Goal: Task Accomplishment & Management: Manage account settings

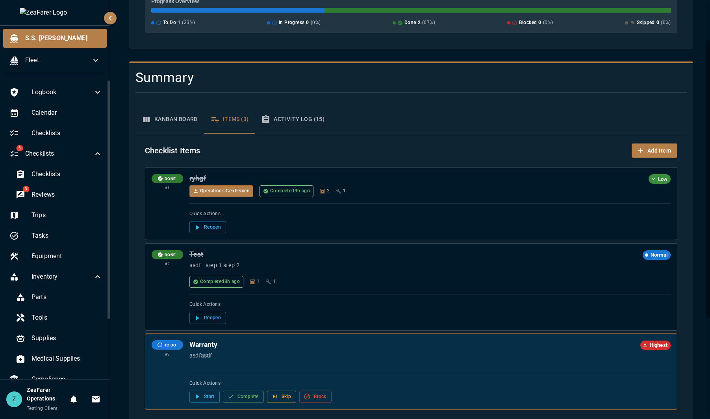
scroll to position [200, 0]
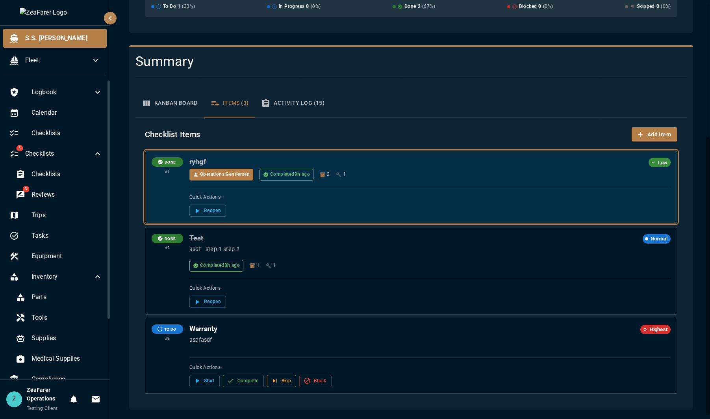
click at [453, 187] on div "Quick Actions: Reopen" at bounding box center [429, 202] width 481 height 30
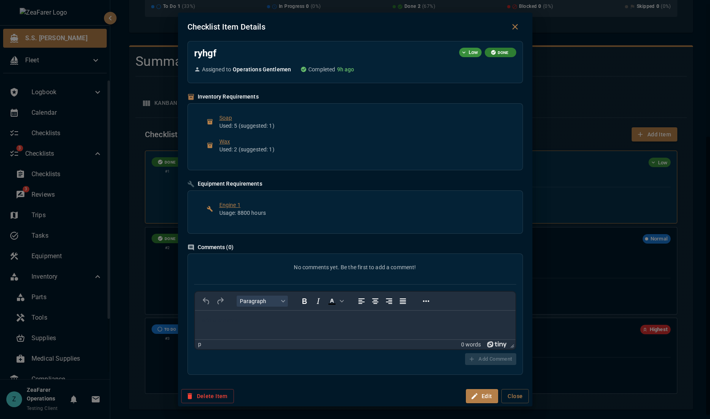
scroll to position [0, 0]
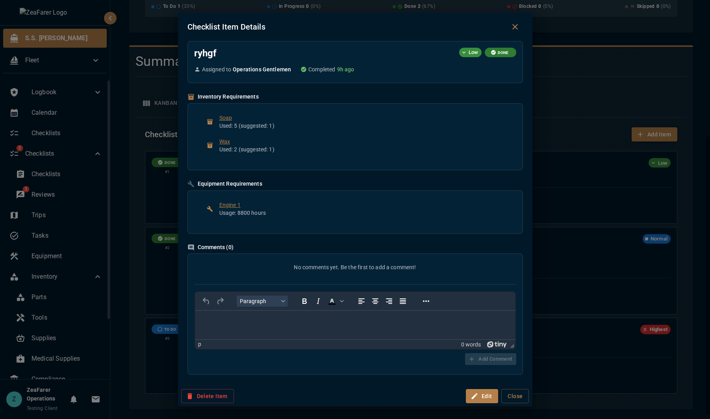
click at [574, 271] on div "Checklist Item Details ryhgf Low DONE Assigned to Operations Gentlemen Complete…" at bounding box center [355, 209] width 710 height 419
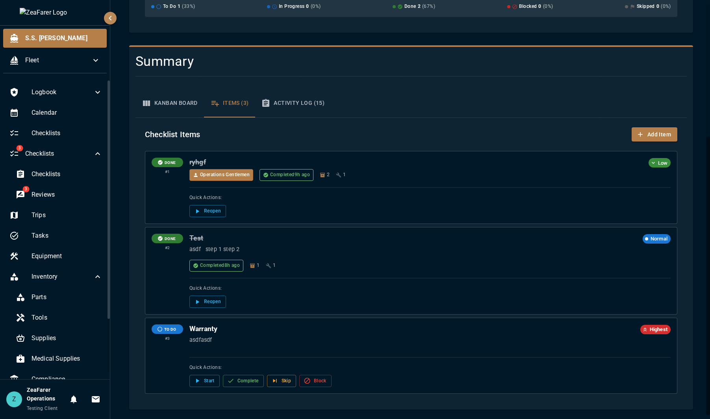
click at [524, 112] on div "Kanban Board Items (3) Activity Log (15)" at bounding box center [410, 103] width 551 height 28
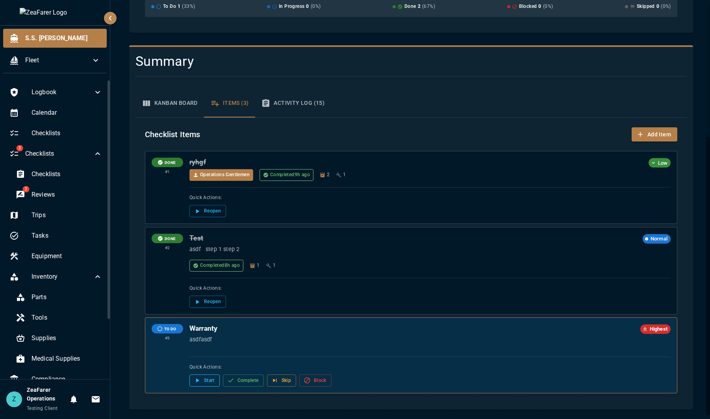
click at [200, 381] on icon "Checklist item: Warranty. Status: To Do. Click to view details." at bounding box center [197, 379] width 7 height 7
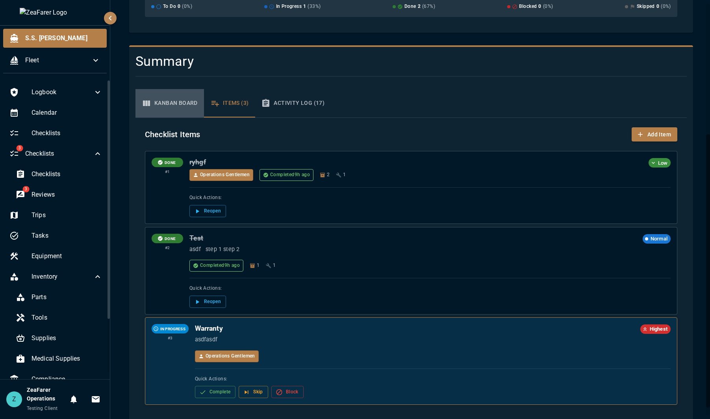
click at [180, 89] on button "Kanban Board" at bounding box center [169, 103] width 69 height 28
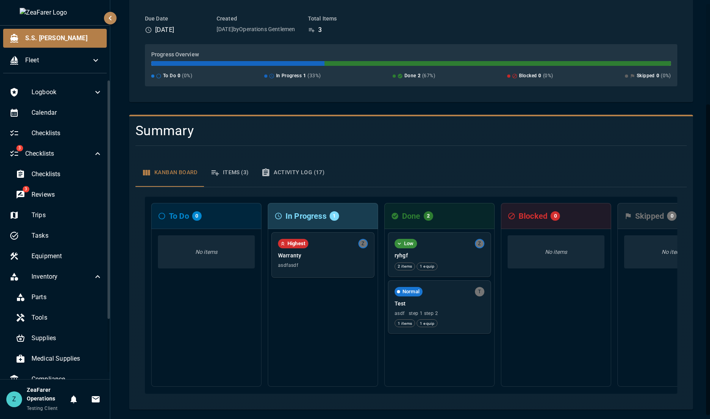
click at [232, 104] on div "S.S. [PERSON_NAME] / Checklists / Sample Template Sample Template Back to Check…" at bounding box center [411, 144] width 583 height 530
click at [232, 169] on button "Items (3)" at bounding box center [229, 172] width 51 height 28
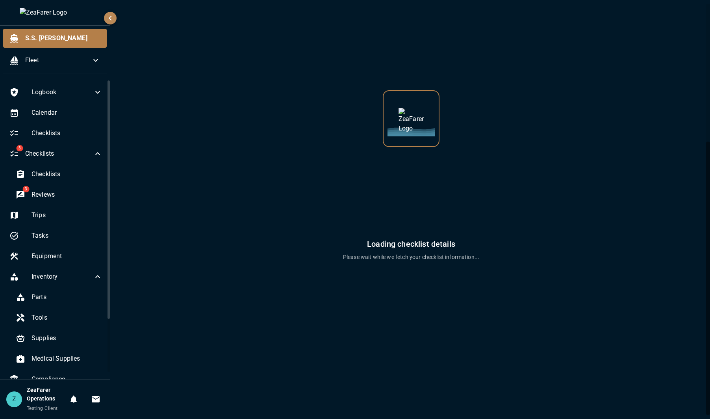
scroll to position [0, 0]
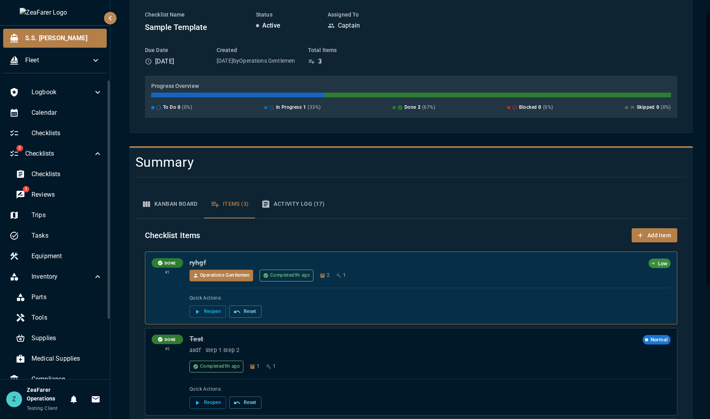
scroll to position [211, 0]
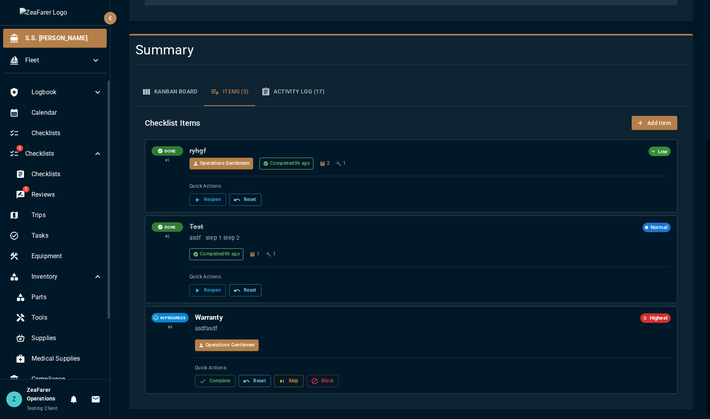
drag, startPoint x: 159, startPoint y: 91, endPoint x: 164, endPoint y: 89, distance: 4.5
click at [163, 89] on button "Kanban Board" at bounding box center [169, 92] width 69 height 28
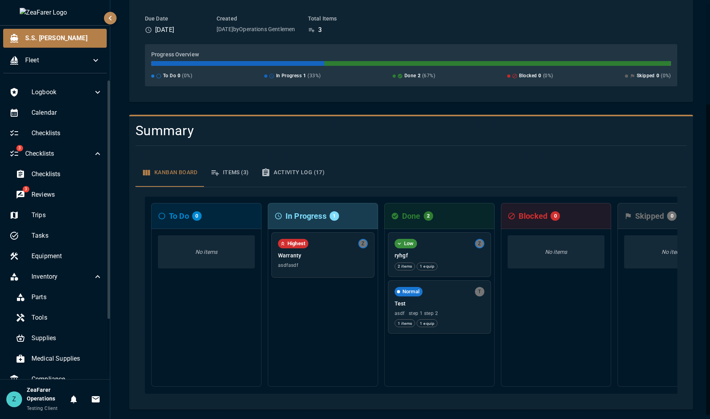
click at [219, 171] on icon "button" at bounding box center [214, 172] width 9 height 9
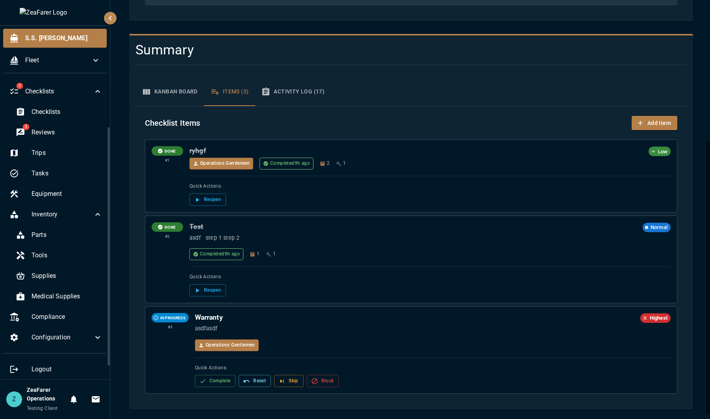
scroll to position [67, 0]
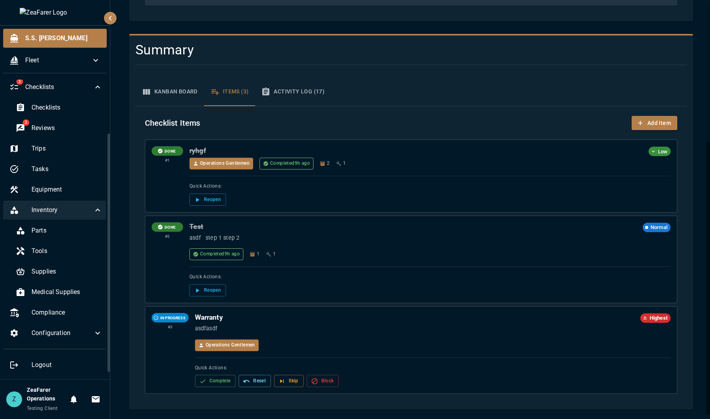
click at [93, 209] on icon at bounding box center [97, 209] width 9 height 9
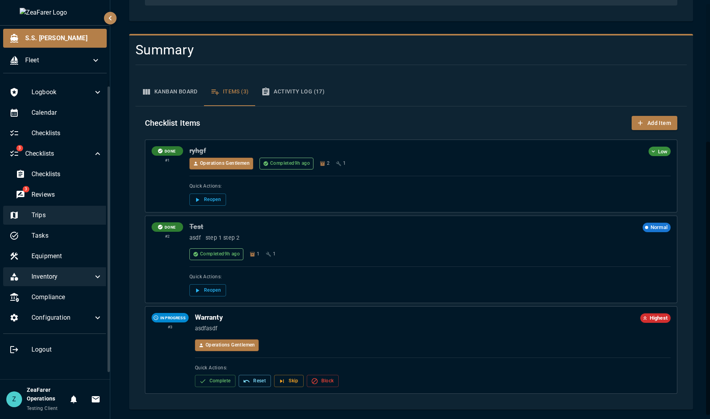
scroll to position [0, 0]
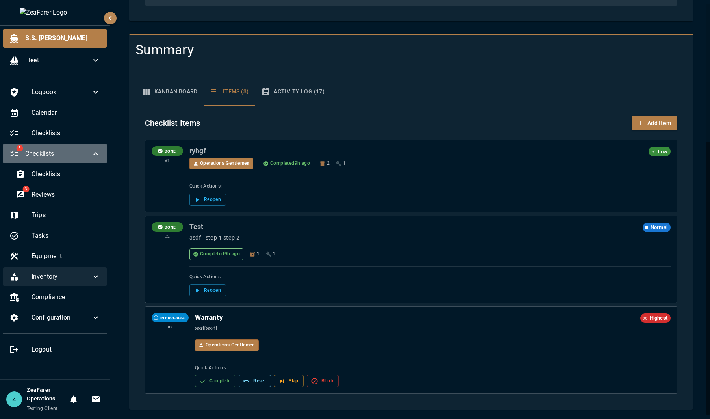
click at [98, 151] on icon at bounding box center [95, 153] width 9 height 9
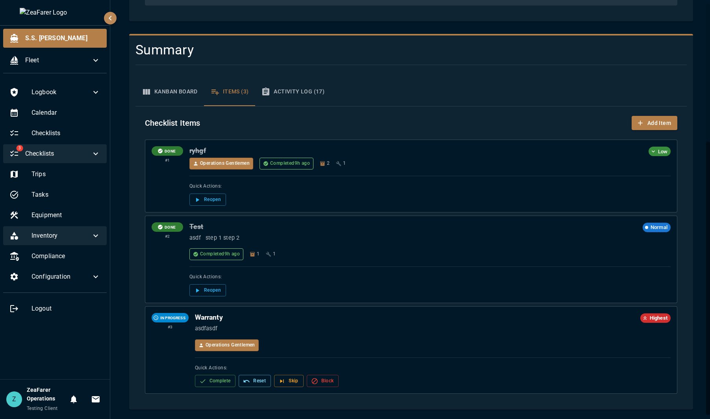
click at [114, 17] on icon "button" at bounding box center [110, 17] width 9 height 9
